Goal: Task Accomplishment & Management: Manage account settings

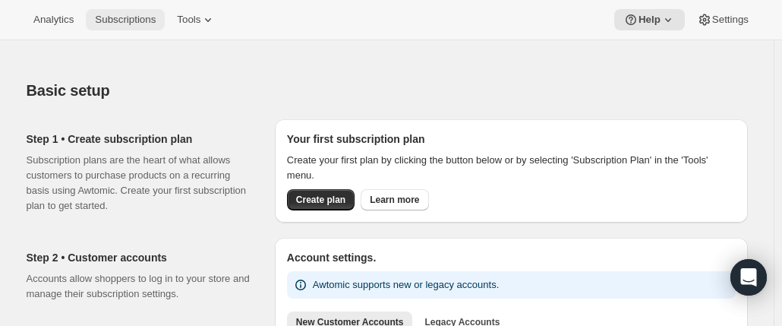
click at [101, 24] on span "Subscriptions" at bounding box center [125, 20] width 61 height 12
click at [37, 24] on span "Analytics" at bounding box center [53, 20] width 40 height 12
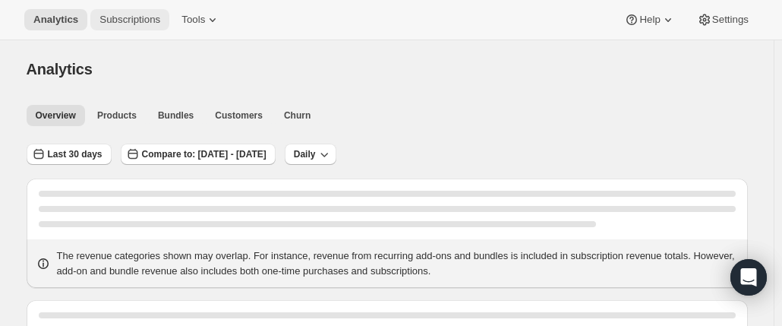
click at [128, 22] on span "Subscriptions" at bounding box center [129, 20] width 61 height 12
